Goal: Information Seeking & Learning: Learn about a topic

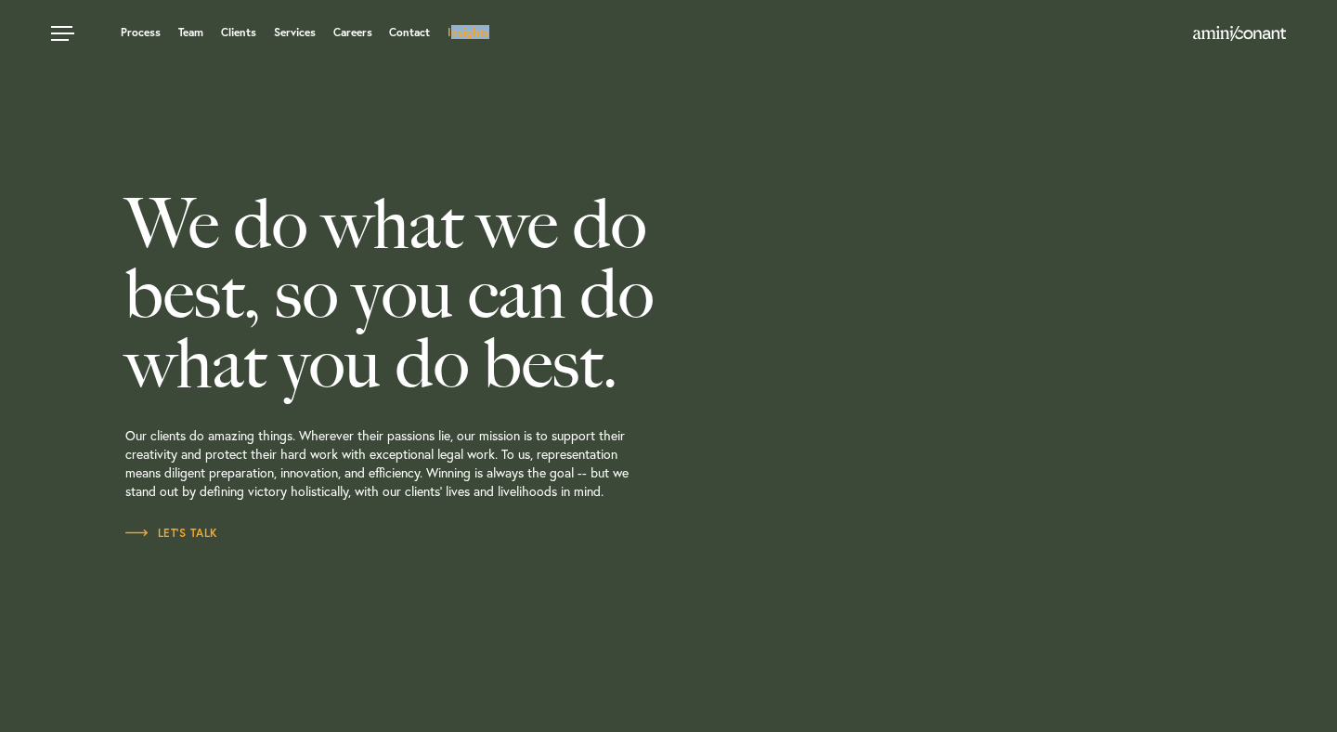
click at [452, 40] on ul "Process Team Clients Services Careers Contact Insights" at bounding box center [510, 32] width 919 height 19
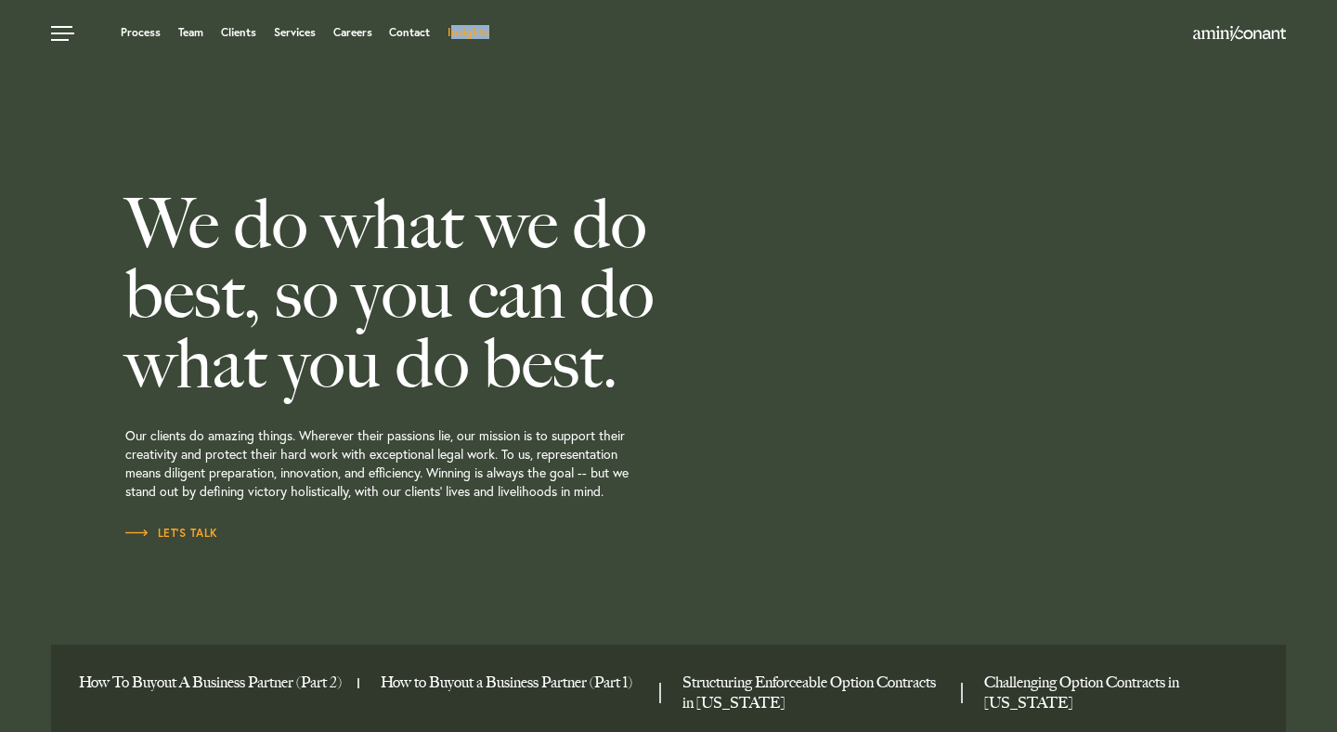
click at [473, 29] on link "Insights" at bounding box center [469, 32] width 42 height 11
click at [566, 126] on div "We do what we do best, so you can do what you do best. Our clients do amazing t…" at bounding box center [445, 366] width 641 height 732
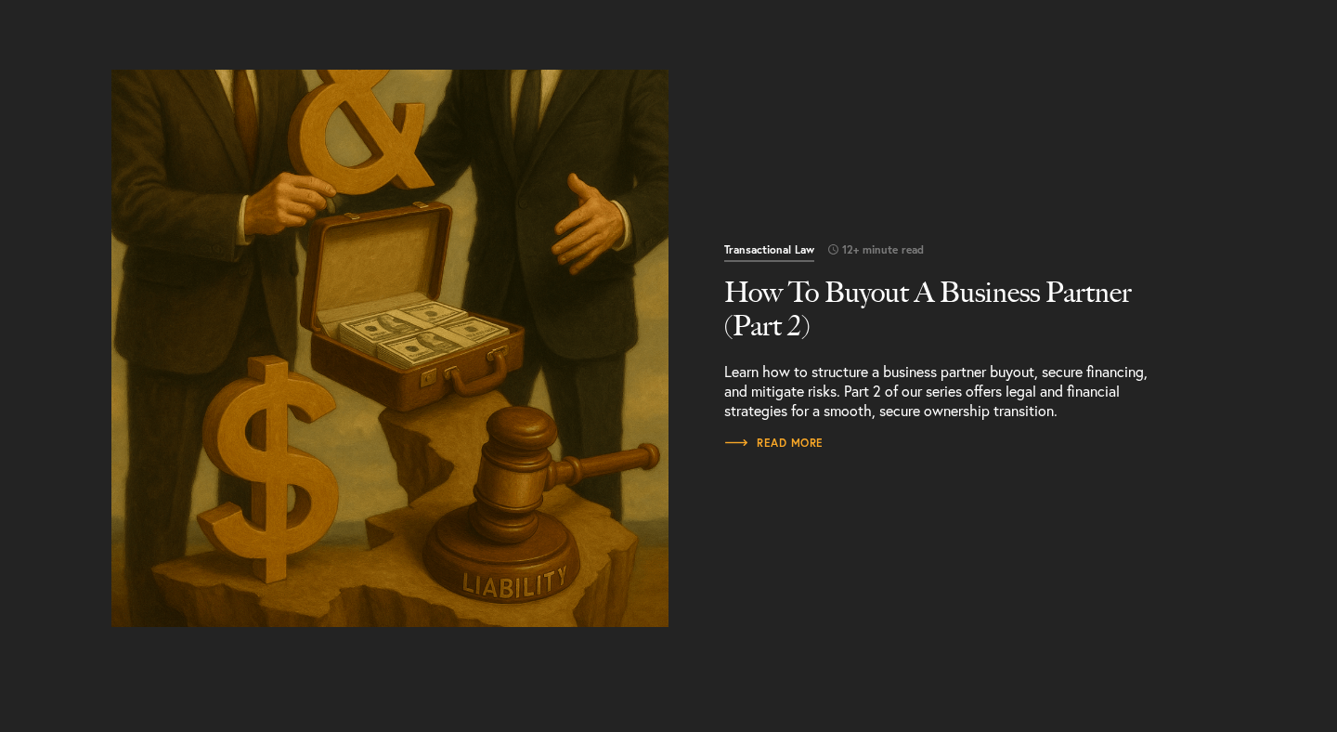
scroll to position [479, 0]
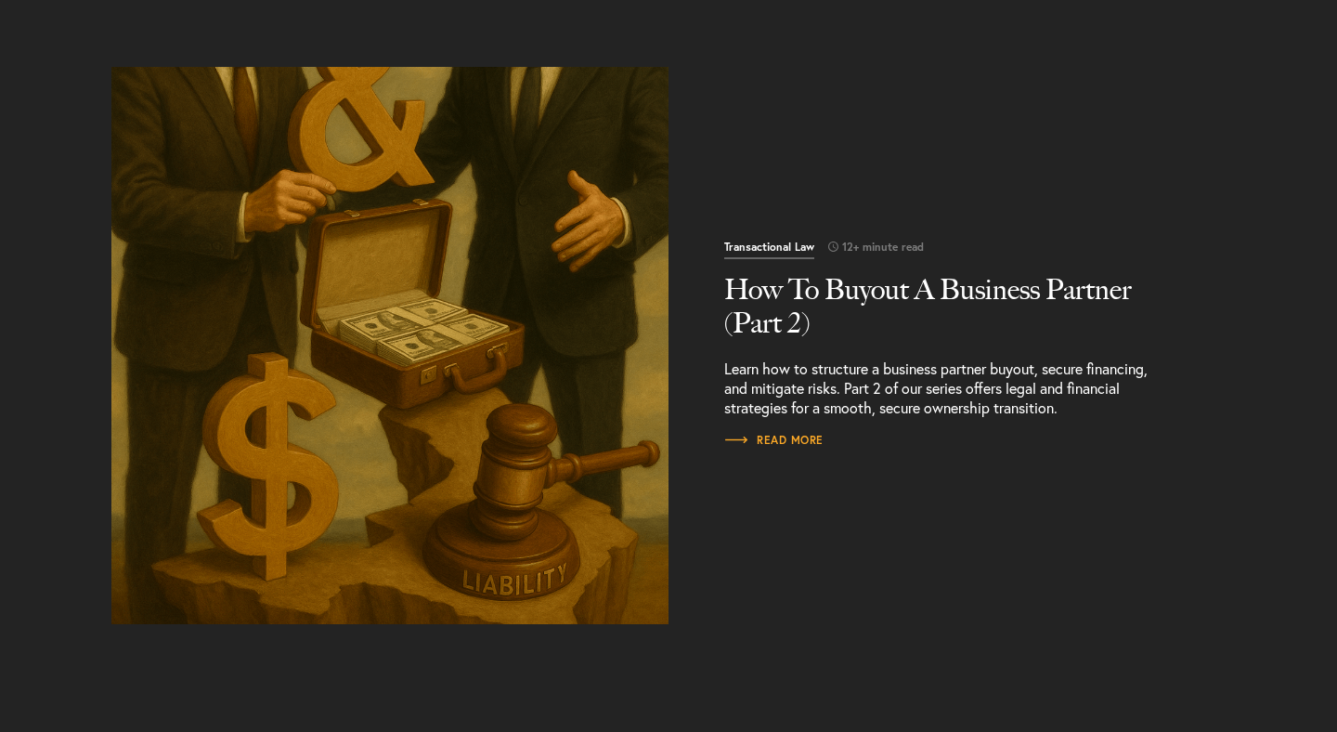
click at [338, 362] on img "Read More" at bounding box center [390, 345] width 585 height 585
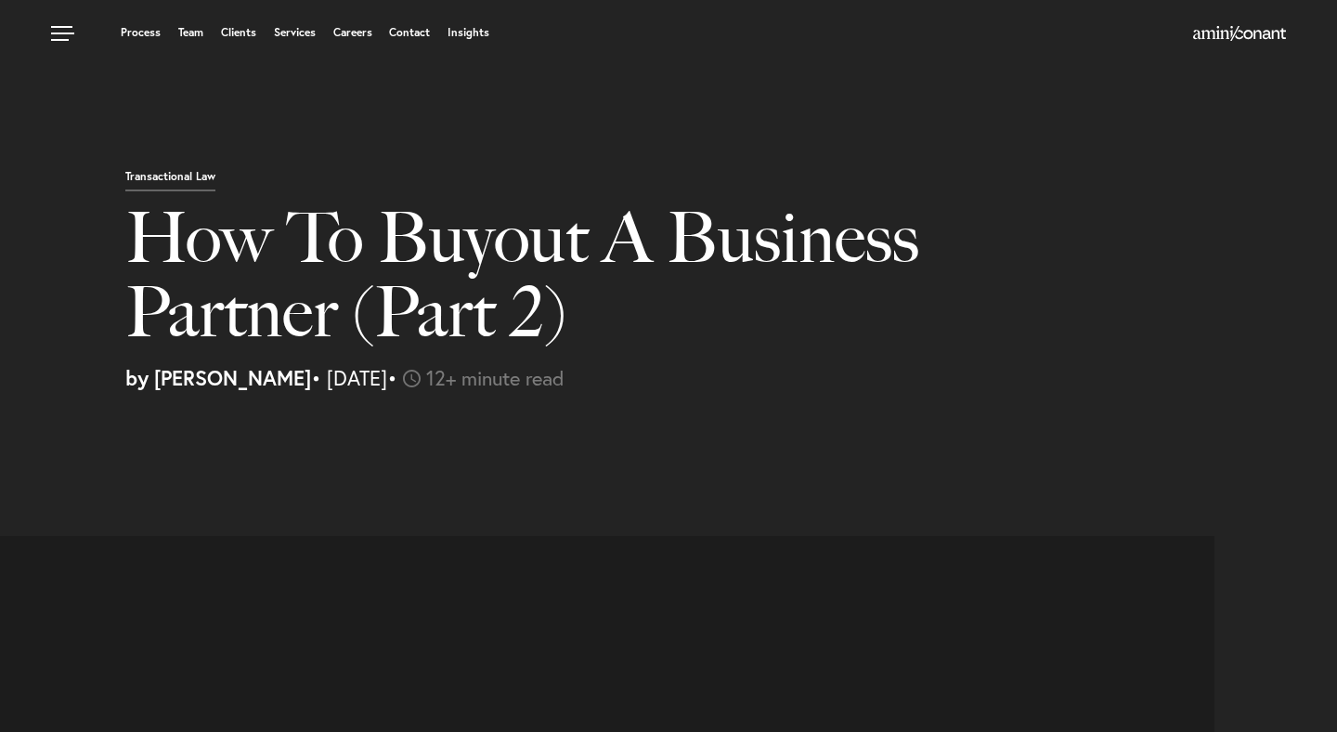
select select "US"
select select "Austin"
select select "Business and Civil Litigation"
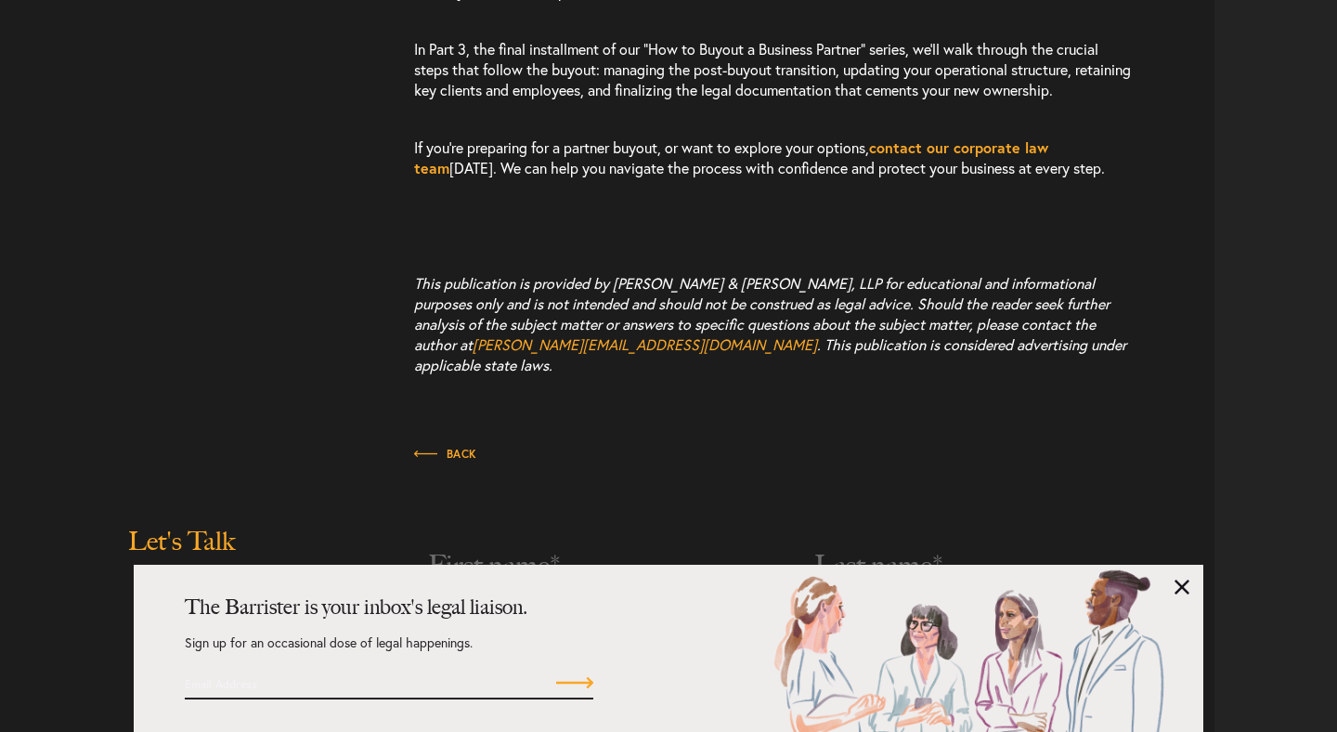
scroll to position [8389, 0]
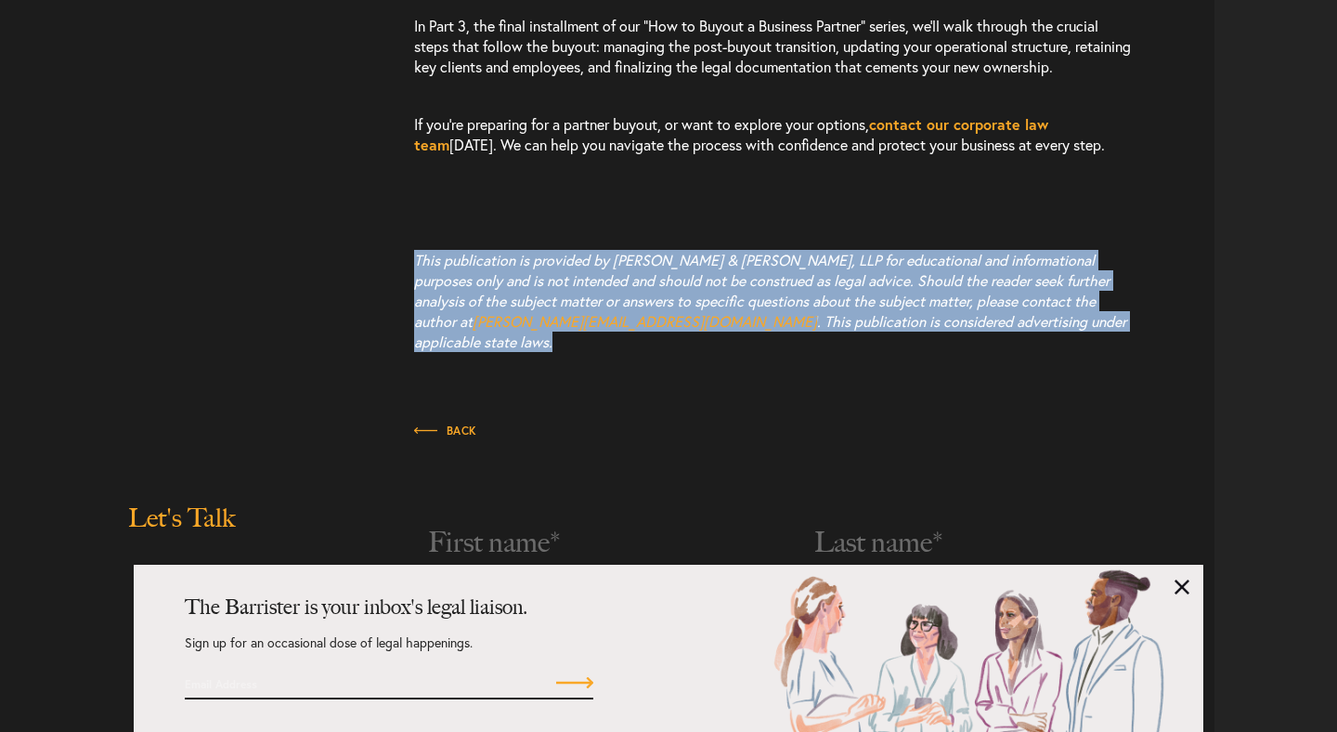
drag, startPoint x: 412, startPoint y: 345, endPoint x: 1103, endPoint y: 408, distance: 693.7
click at [1103, 371] on div "Up Next: Preparing for a Smooth and Secure Buyout Structuring your business par…" at bounding box center [614, 84] width 1201 height 572
copy p "This publication is provided by Amini & Conant, LLP for educational and informa…"
click at [1103, 371] on p "This publication is provided by Amini & Conant, LLP for educational and informa…" at bounding box center [774, 300] width 720 height 139
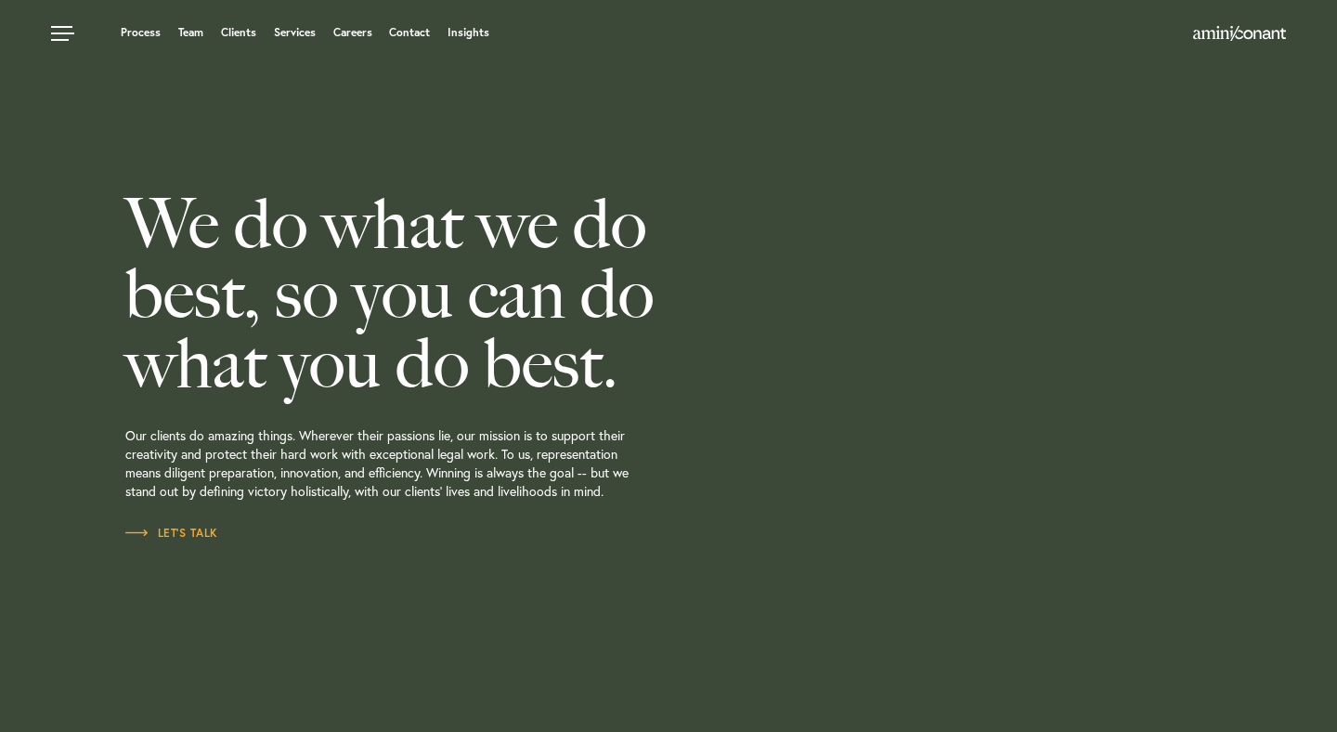
click at [464, 21] on div "Process Team Clients Services Careers Contact Insights" at bounding box center [668, 32] width 1337 height 65
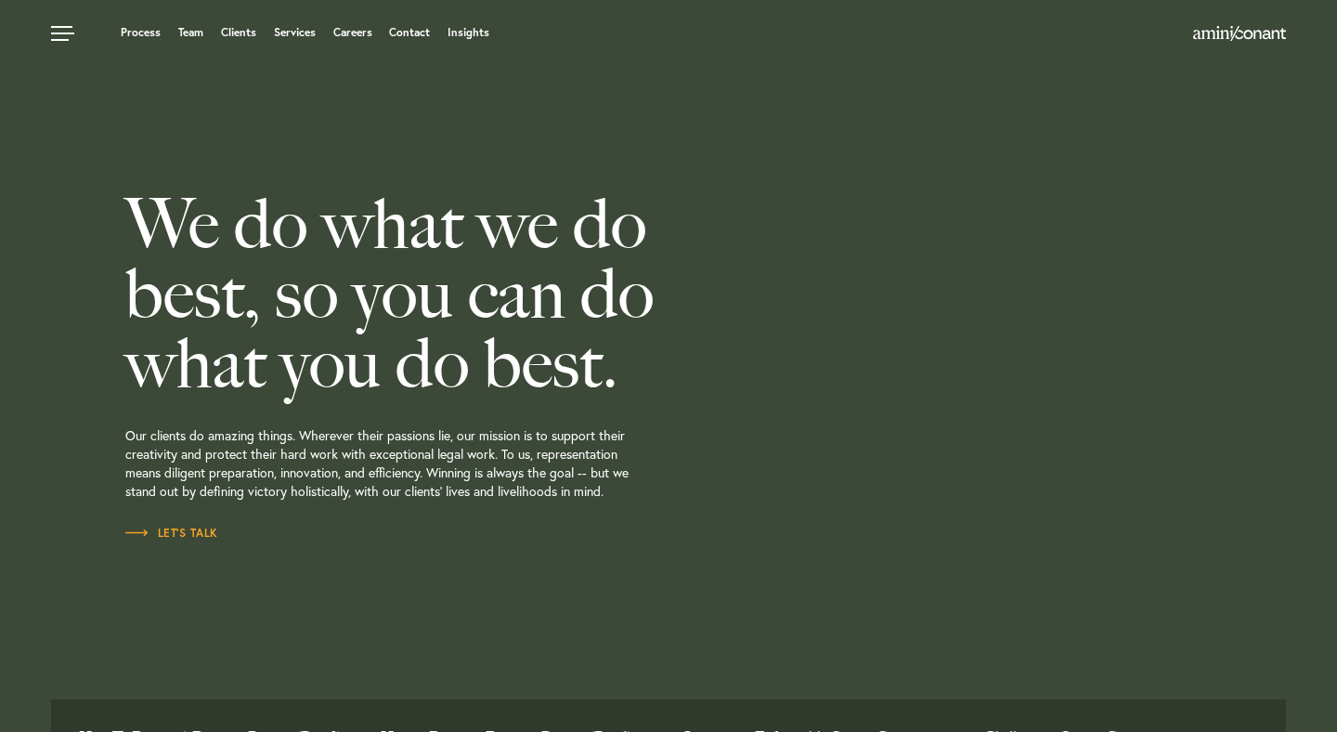
click at [469, 41] on ul "Process Team Clients Services Careers Contact Insights" at bounding box center [510, 32] width 919 height 19
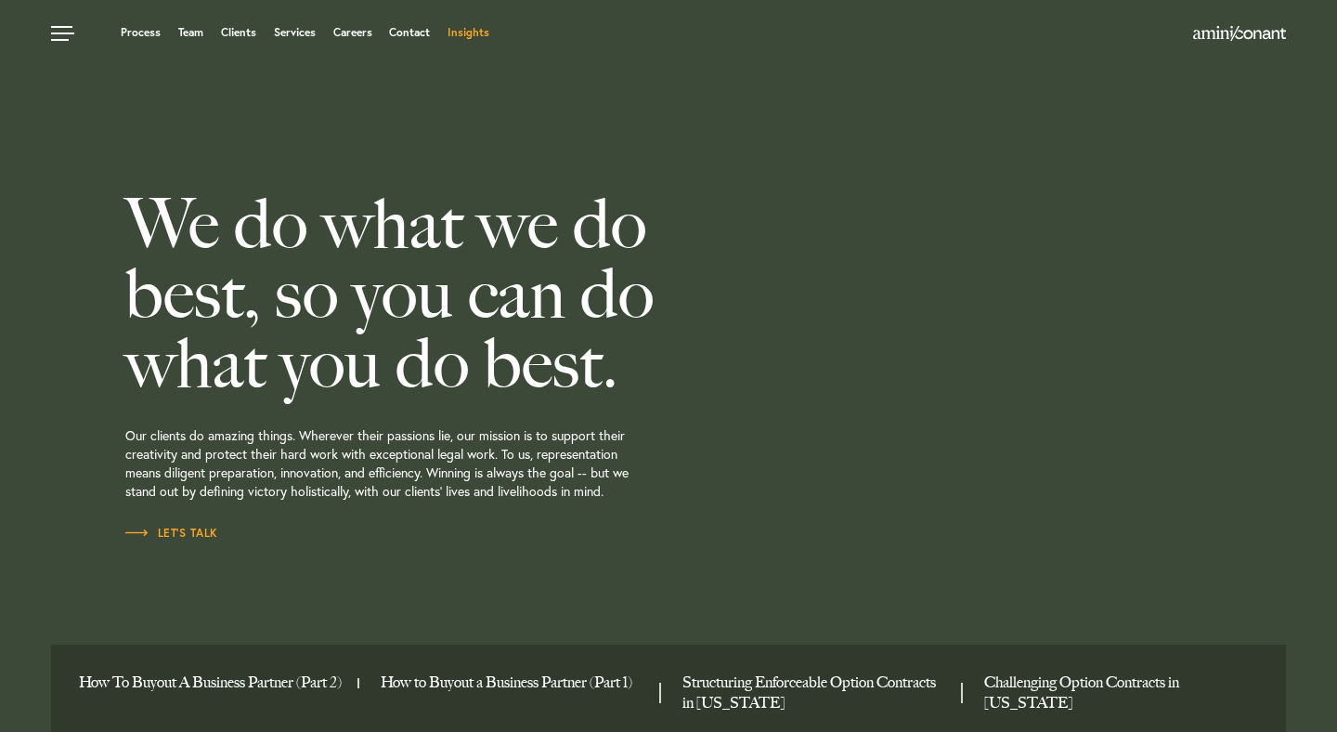
click at [465, 28] on link "Insights" at bounding box center [469, 32] width 42 height 11
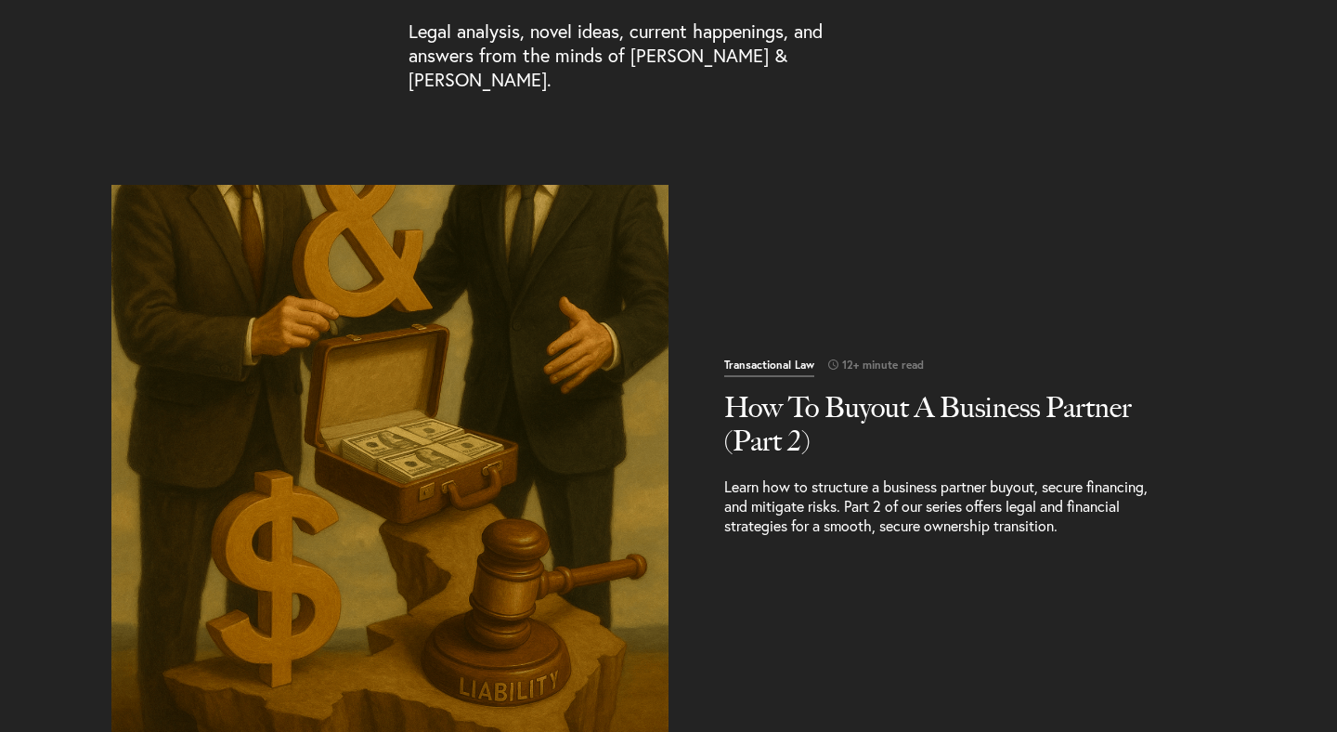
scroll to position [363, 0]
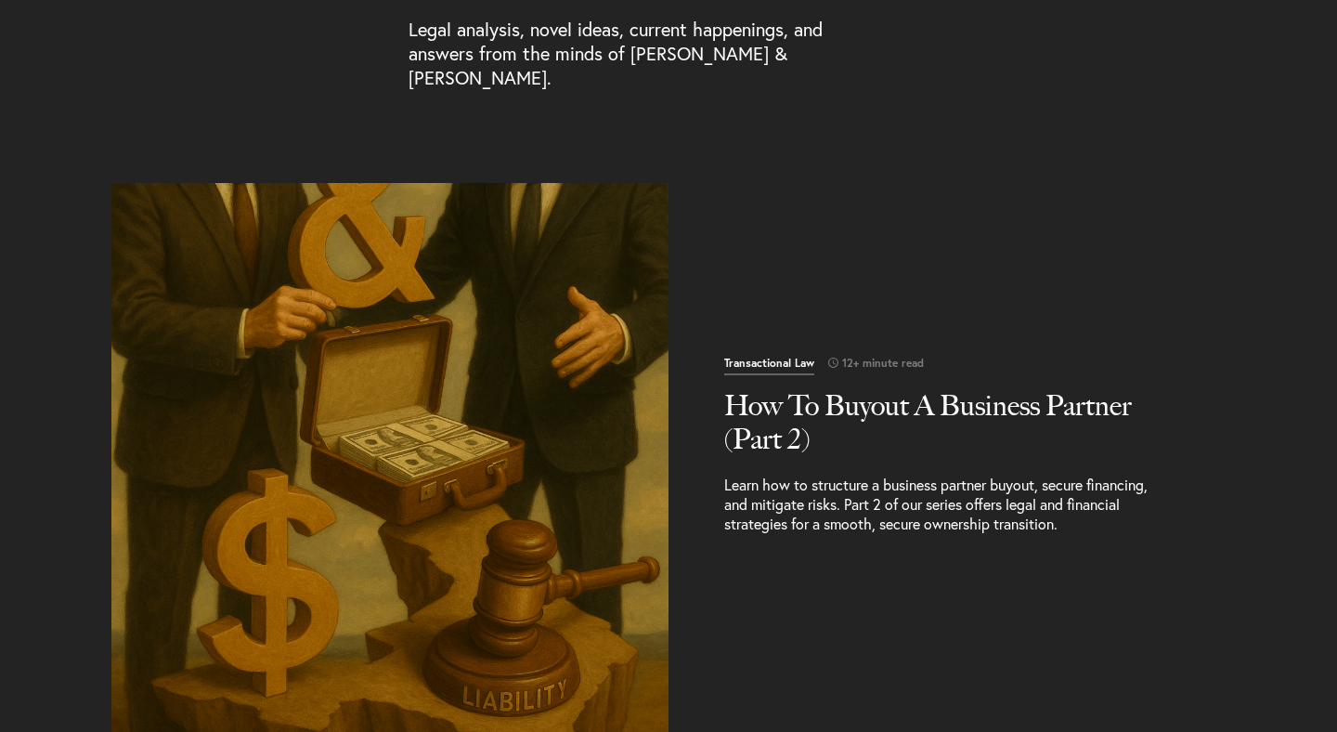
click at [481, 389] on img "Read More" at bounding box center [390, 461] width 585 height 585
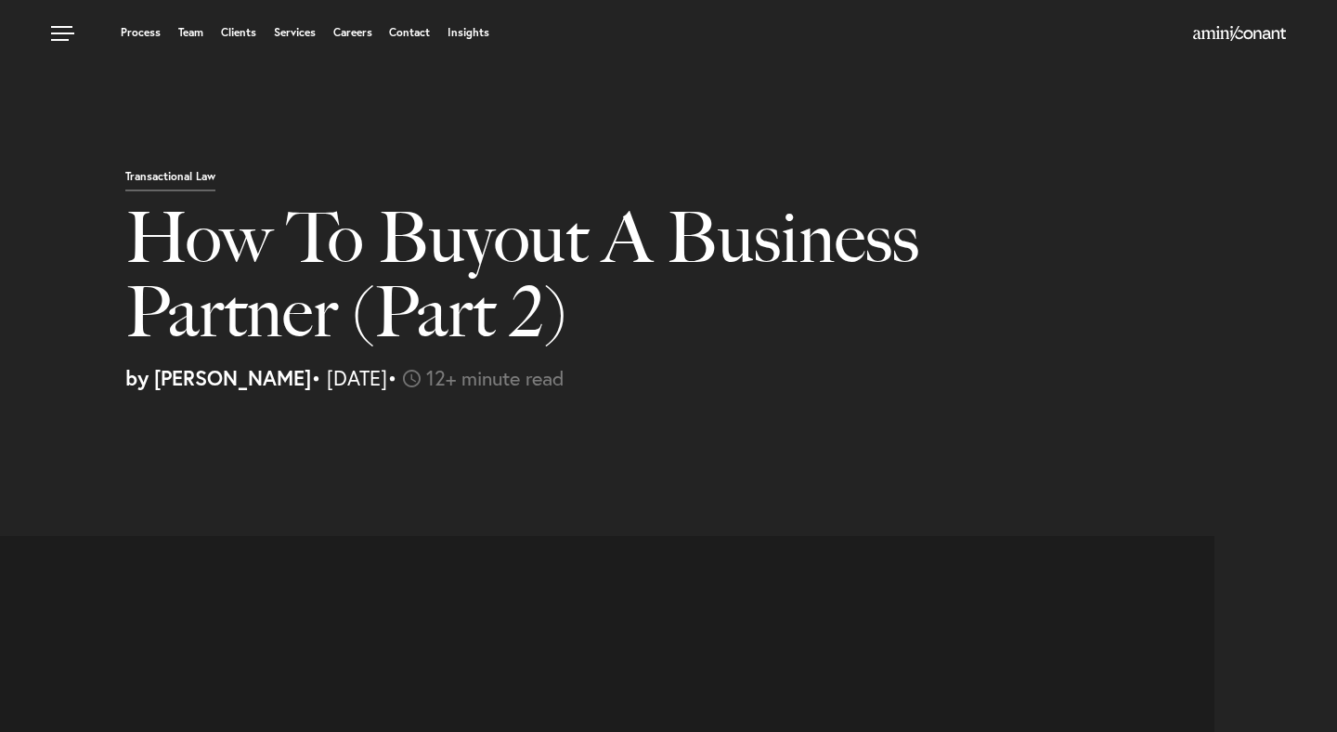
select select "US"
select select "Austin"
select select "Business and Civil Litigation"
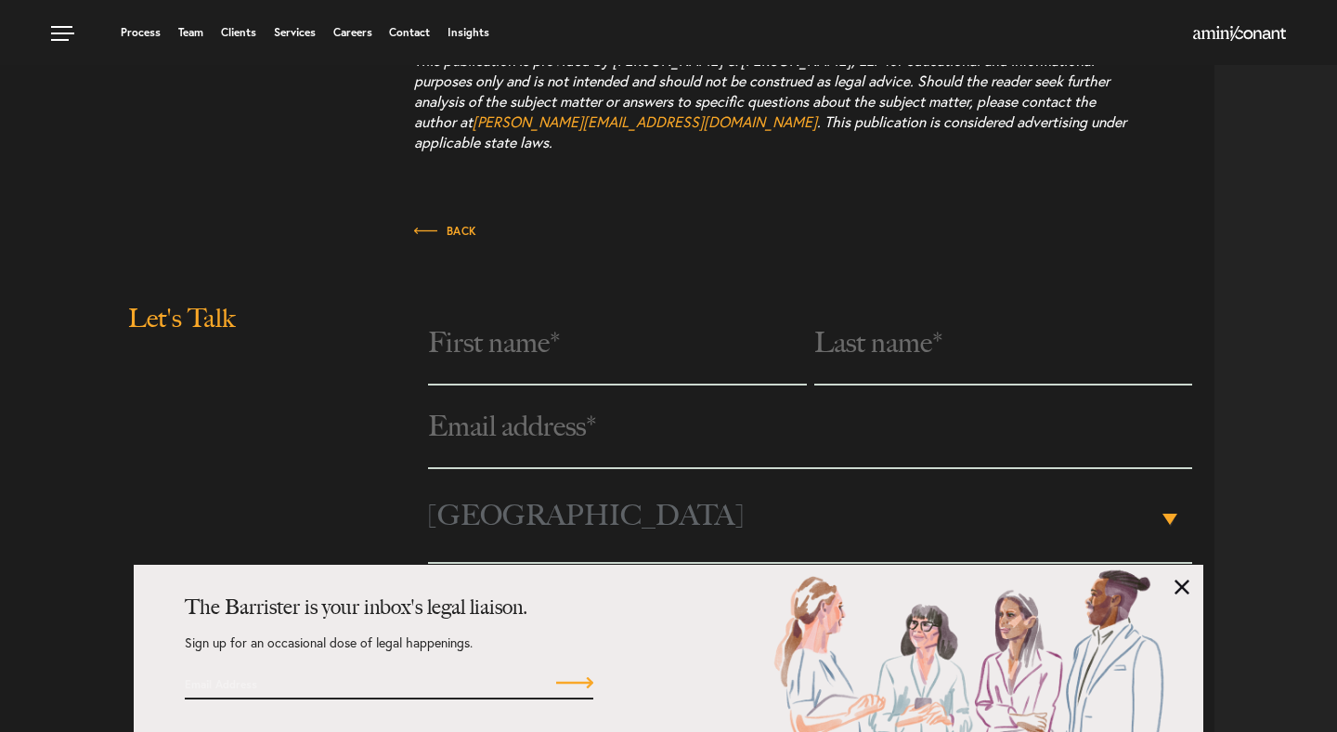
scroll to position [8568, 0]
